Goal: Task Accomplishment & Management: Use online tool/utility

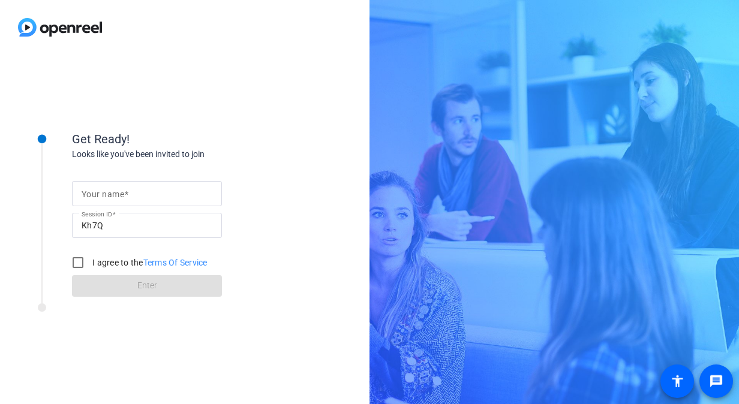
click at [131, 193] on input "Your name" at bounding box center [147, 194] width 131 height 14
type input "[PERSON_NAME]"
click at [74, 261] on input "I agree to the Terms Of Service" at bounding box center [78, 263] width 24 height 24
checkbox input "true"
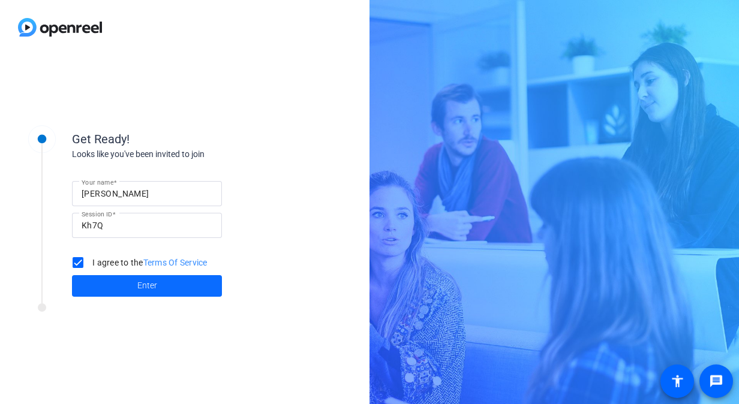
click at [133, 289] on span at bounding box center [147, 286] width 150 height 29
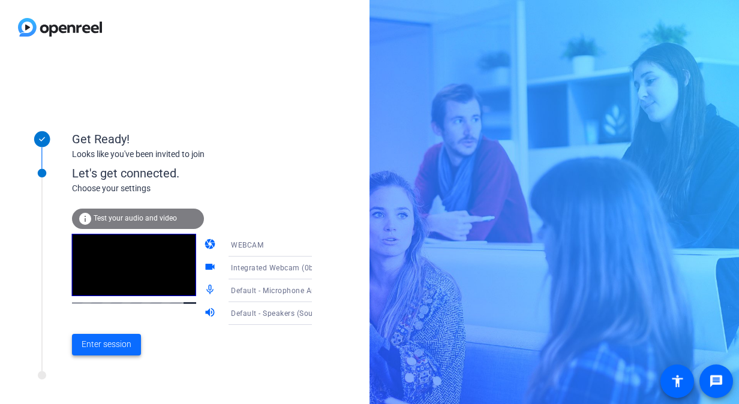
click at [110, 337] on span at bounding box center [106, 344] width 69 height 29
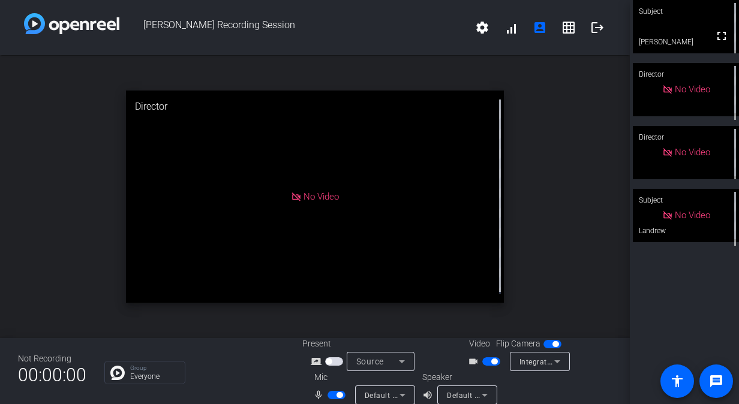
click at [50, 259] on div "open_in_new Director No Video" at bounding box center [315, 196] width 630 height 283
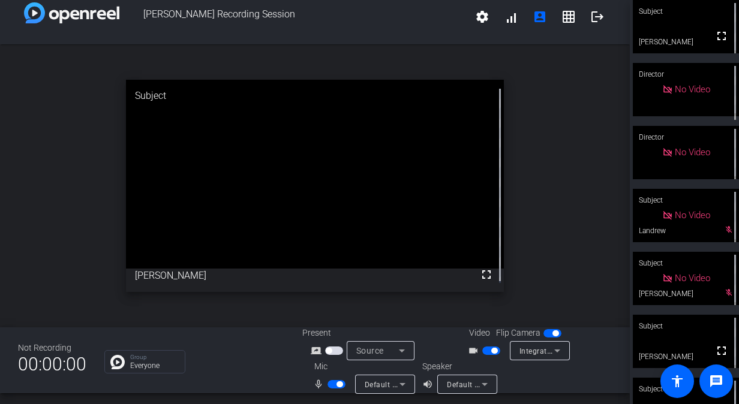
scroll to position [14, 0]
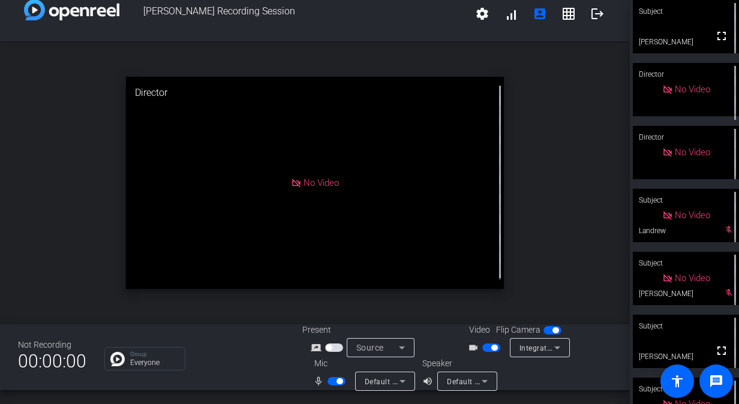
drag, startPoint x: 345, startPoint y: 379, endPoint x: 336, endPoint y: 382, distance: 10.1
click at [344, 380] on div at bounding box center [337, 381] width 20 height 8
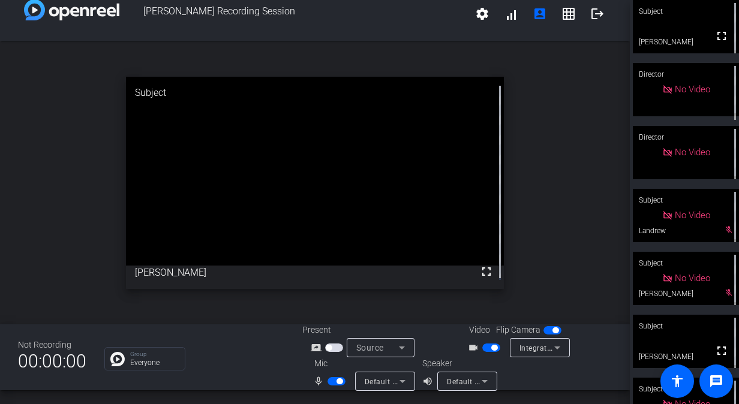
click at [336, 381] on span "button" at bounding box center [339, 381] width 6 height 6
click at [329, 380] on span "button" at bounding box center [331, 381] width 6 height 6
click at [337, 380] on span "button" at bounding box center [339, 381] width 6 height 6
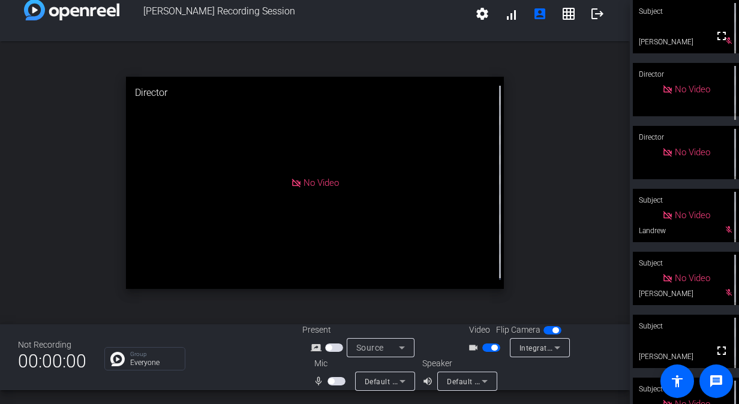
click at [491, 348] on span "button" at bounding box center [494, 348] width 6 height 6
click at [483, 348] on span "button" at bounding box center [486, 348] width 6 height 6
click at [331, 381] on span "button" at bounding box center [331, 381] width 6 height 6
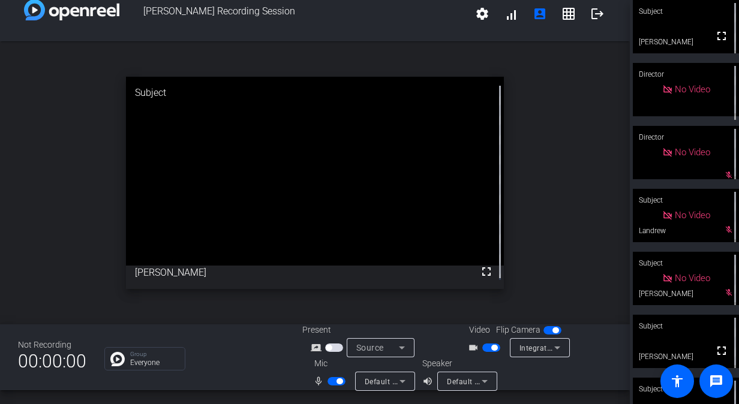
click at [338, 381] on span "button" at bounding box center [339, 381] width 6 height 6
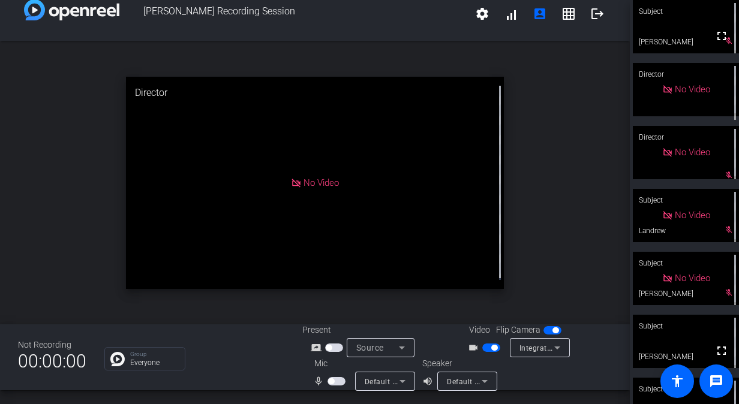
click at [491, 345] on span "button" at bounding box center [494, 348] width 6 height 6
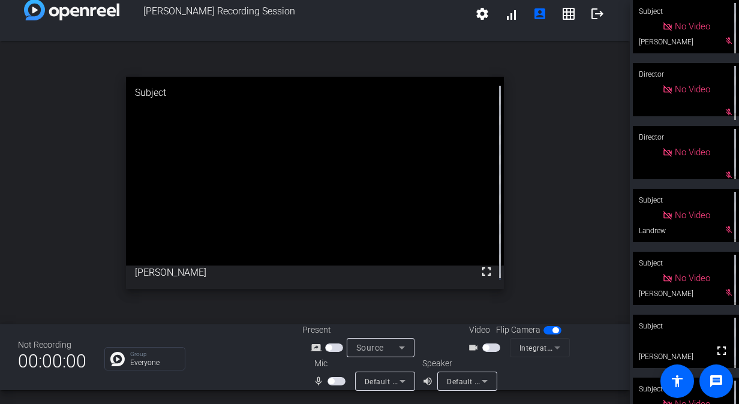
click at [484, 345] on span "button" at bounding box center [486, 348] width 6 height 6
click at [332, 381] on span "button" at bounding box center [331, 381] width 6 height 6
click at [338, 382] on span "button" at bounding box center [339, 381] width 6 height 6
click at [491, 345] on span "button" at bounding box center [494, 348] width 6 height 6
click at [330, 381] on span "button" at bounding box center [331, 381] width 6 height 6
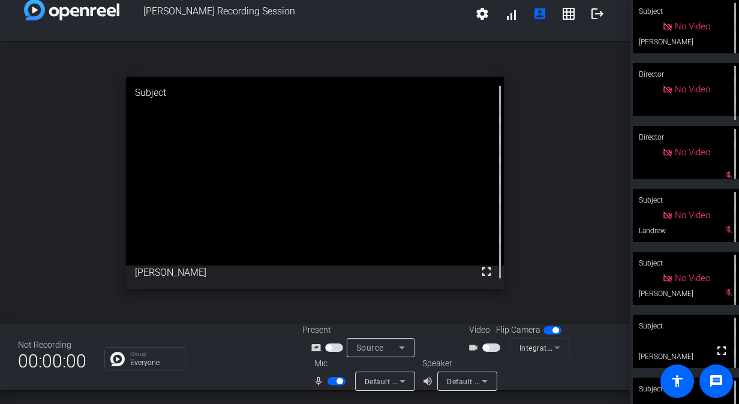
click at [484, 345] on span "button" at bounding box center [486, 348] width 6 height 6
